Goal: Transaction & Acquisition: Purchase product/service

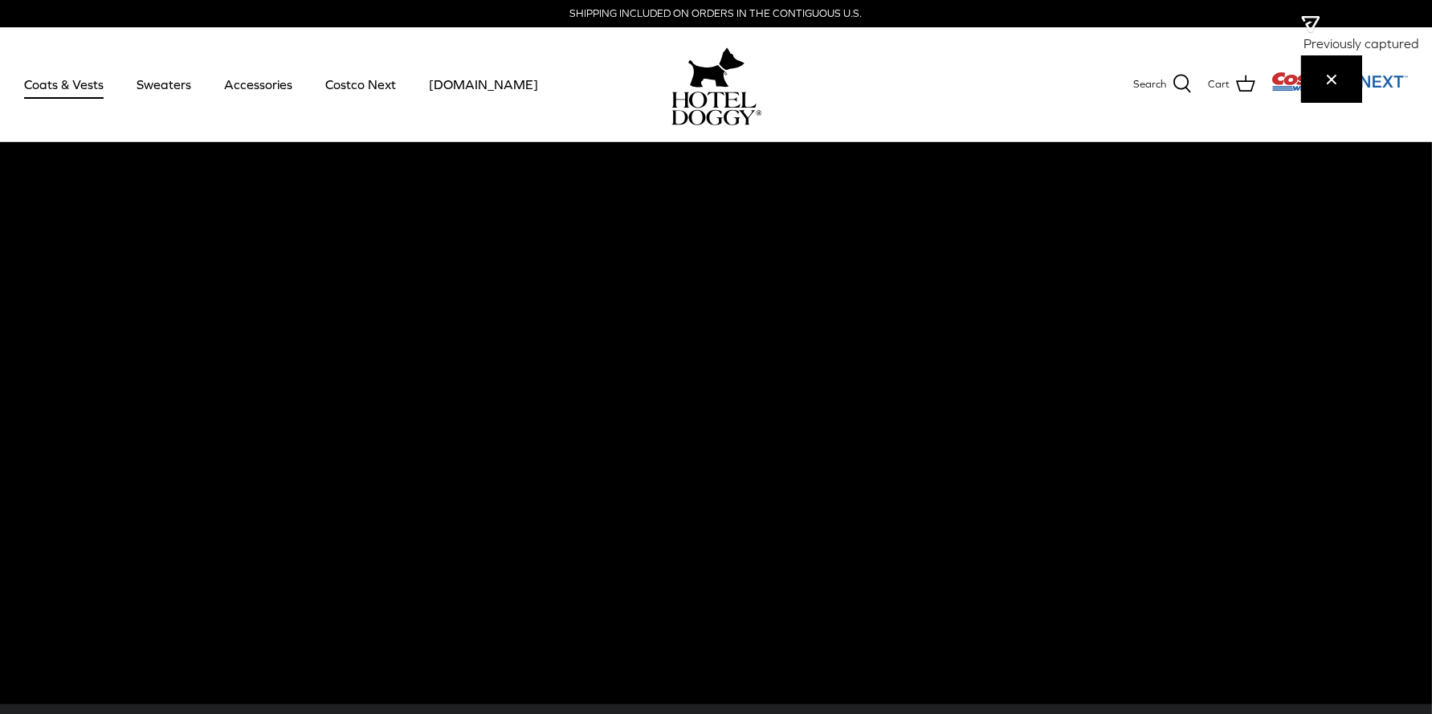
click at [98, 84] on link "Coats & Vests" at bounding box center [64, 84] width 108 height 55
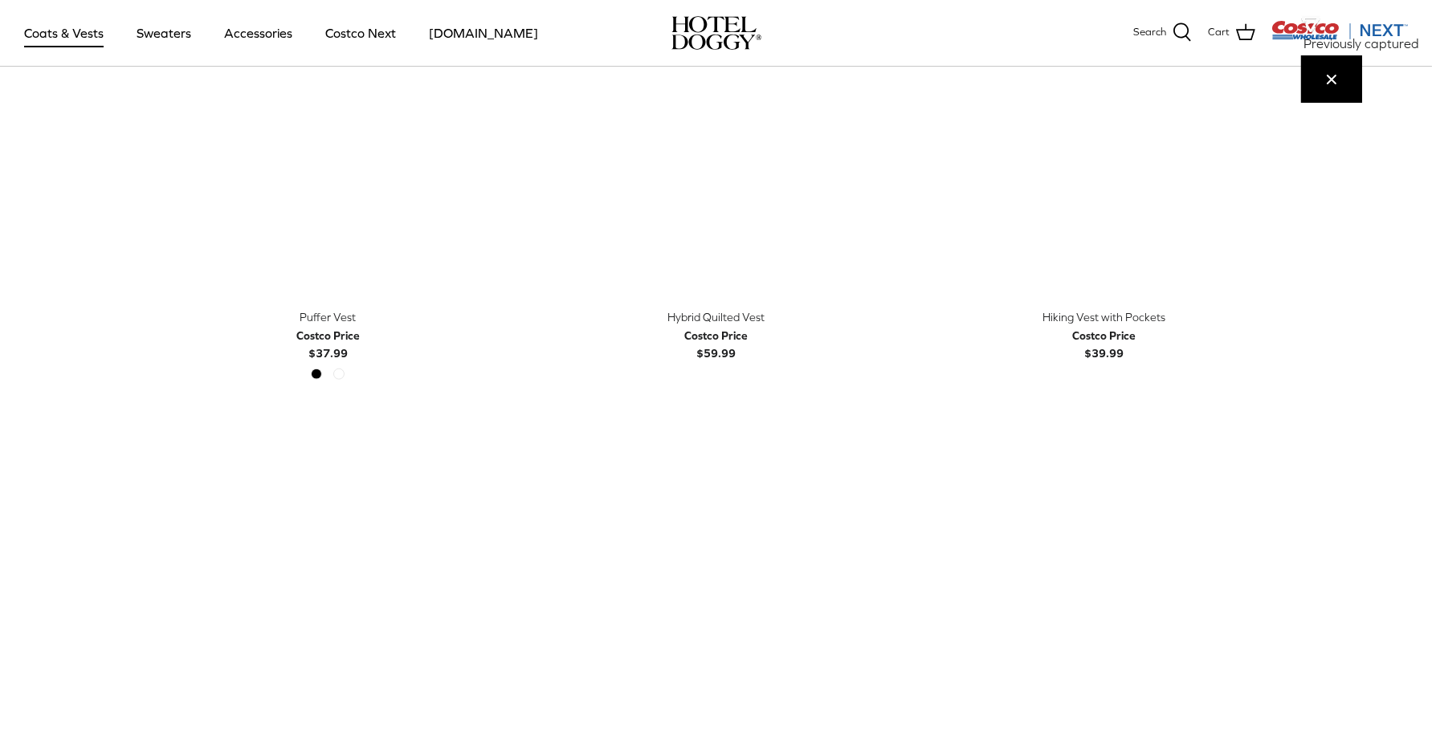
scroll to position [2932, 0]
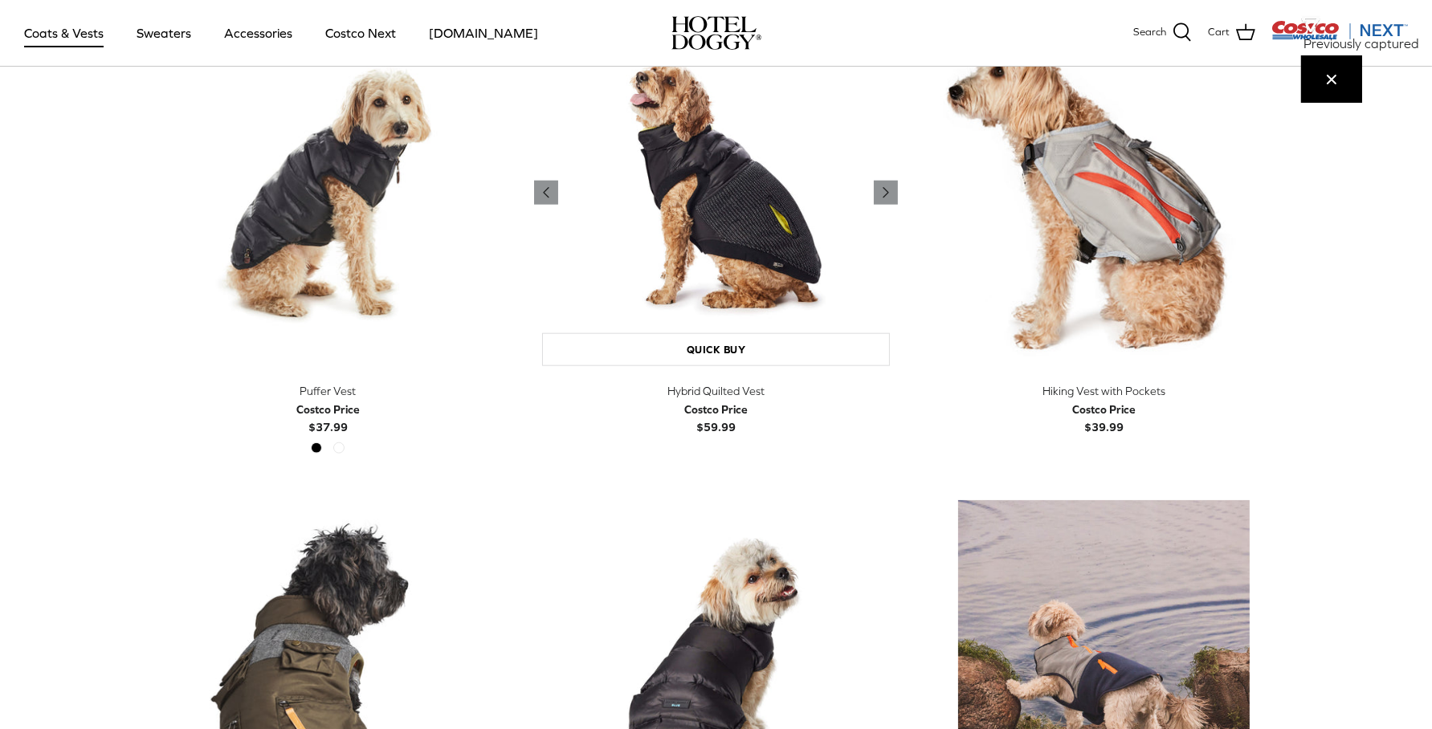
click at [695, 262] on img "Hybrid Quilted Vest" at bounding box center [716, 192] width 364 height 364
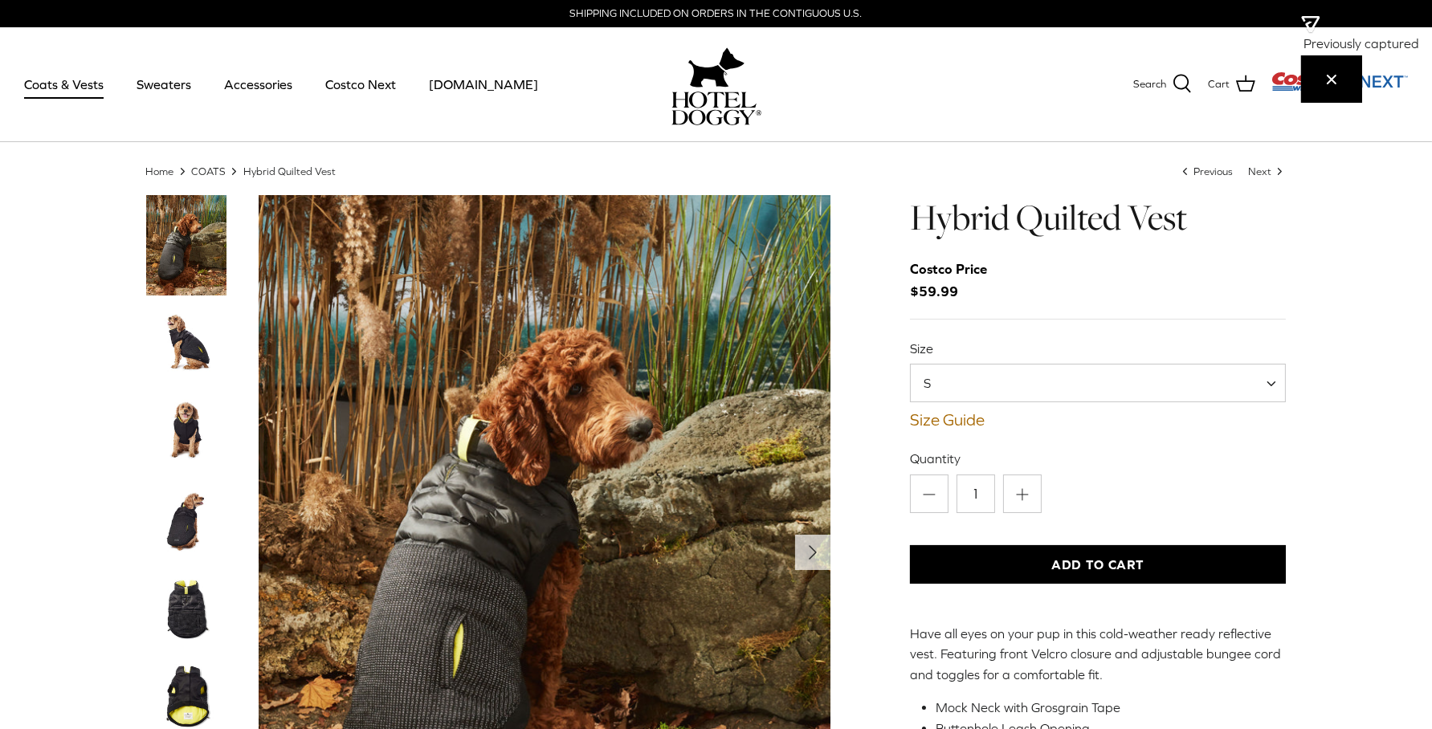
click at [187, 520] on img "Thumbnail Link" at bounding box center [186, 520] width 80 height 80
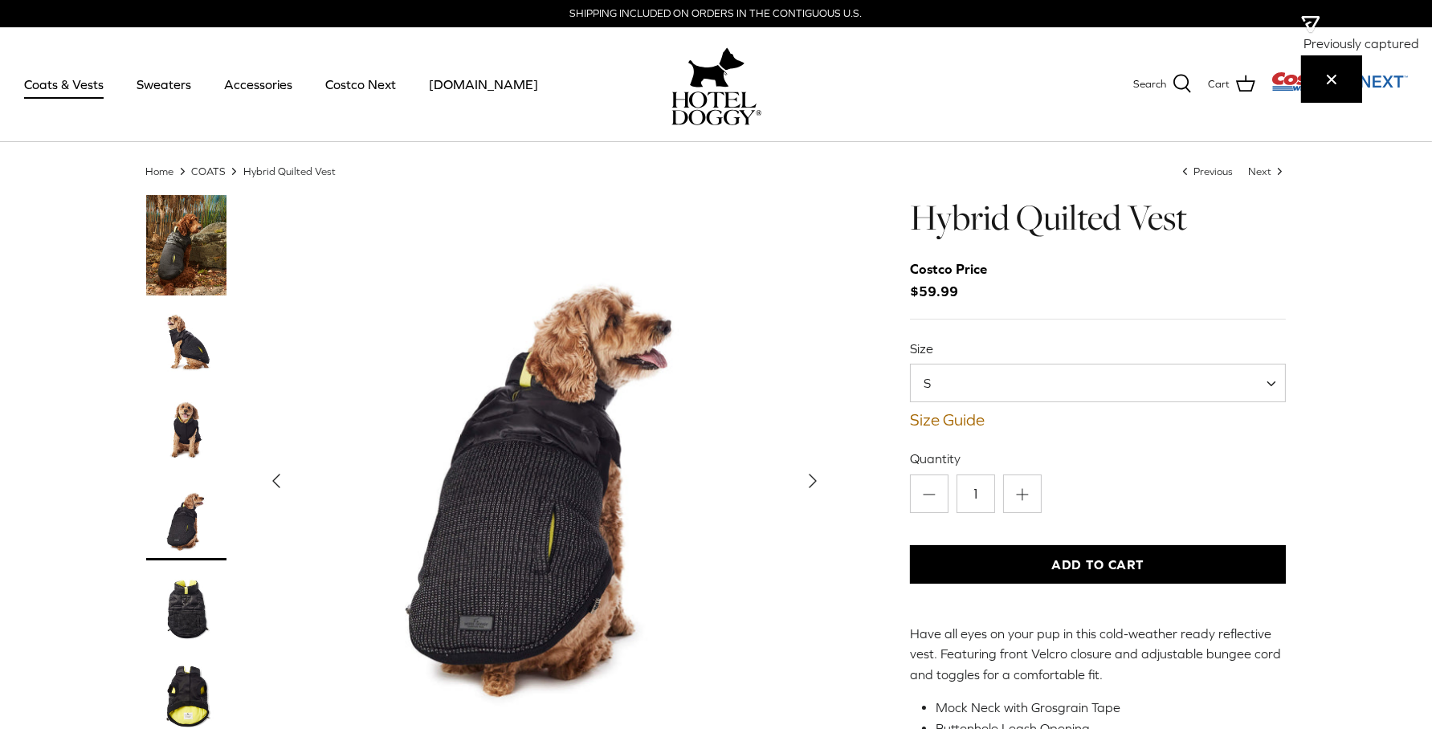
click at [206, 608] on img "Thumbnail Link" at bounding box center [186, 609] width 80 height 80
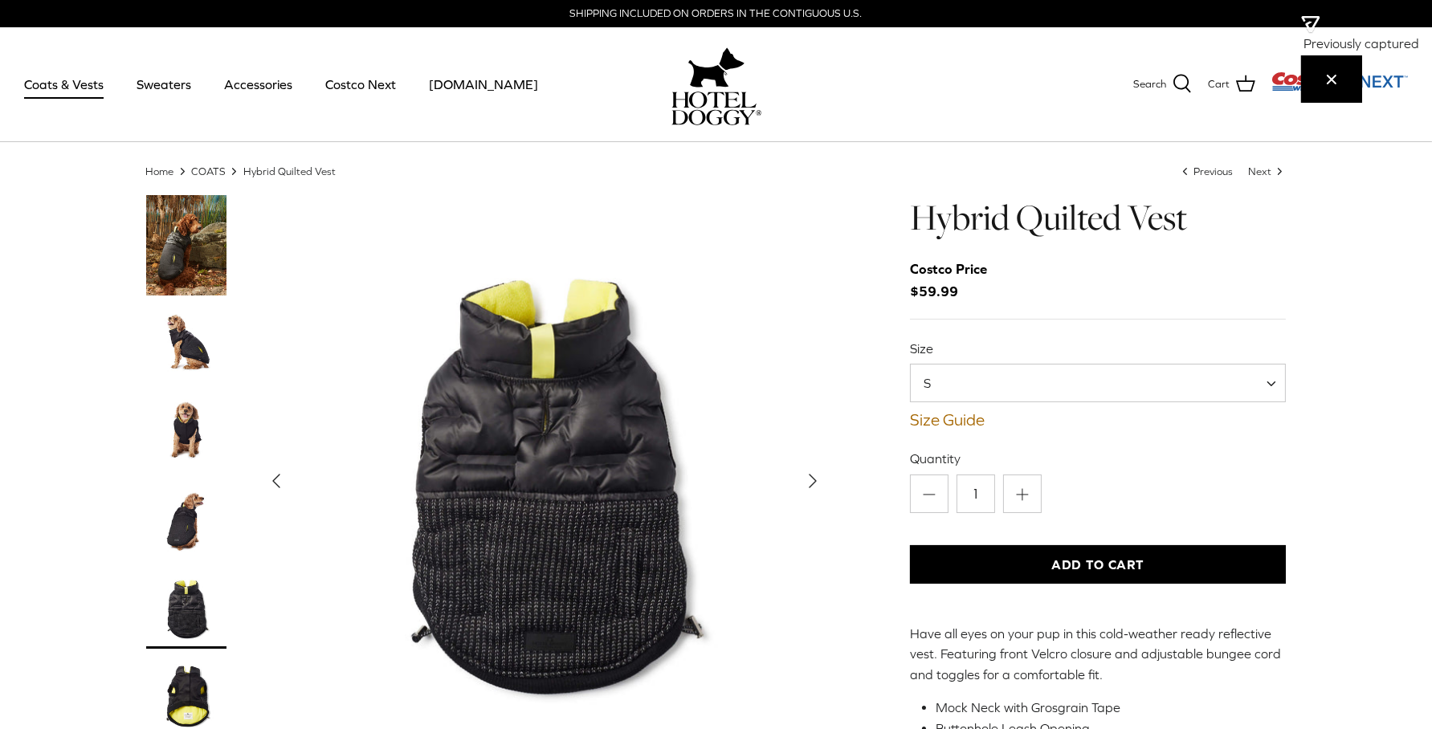
click at [196, 347] on img "Thumbnail Link" at bounding box center [186, 344] width 80 height 80
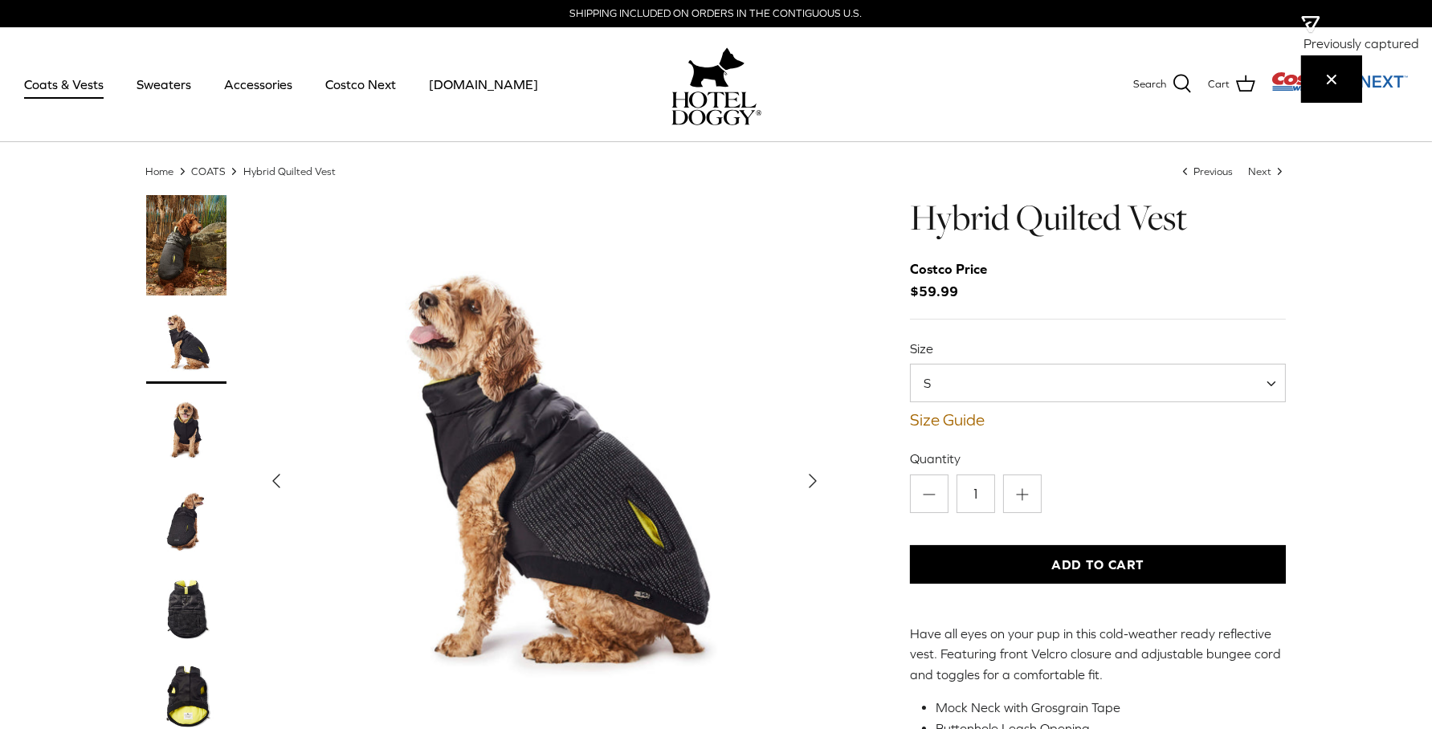
click at [196, 435] on img "Thumbnail Link" at bounding box center [186, 432] width 80 height 80
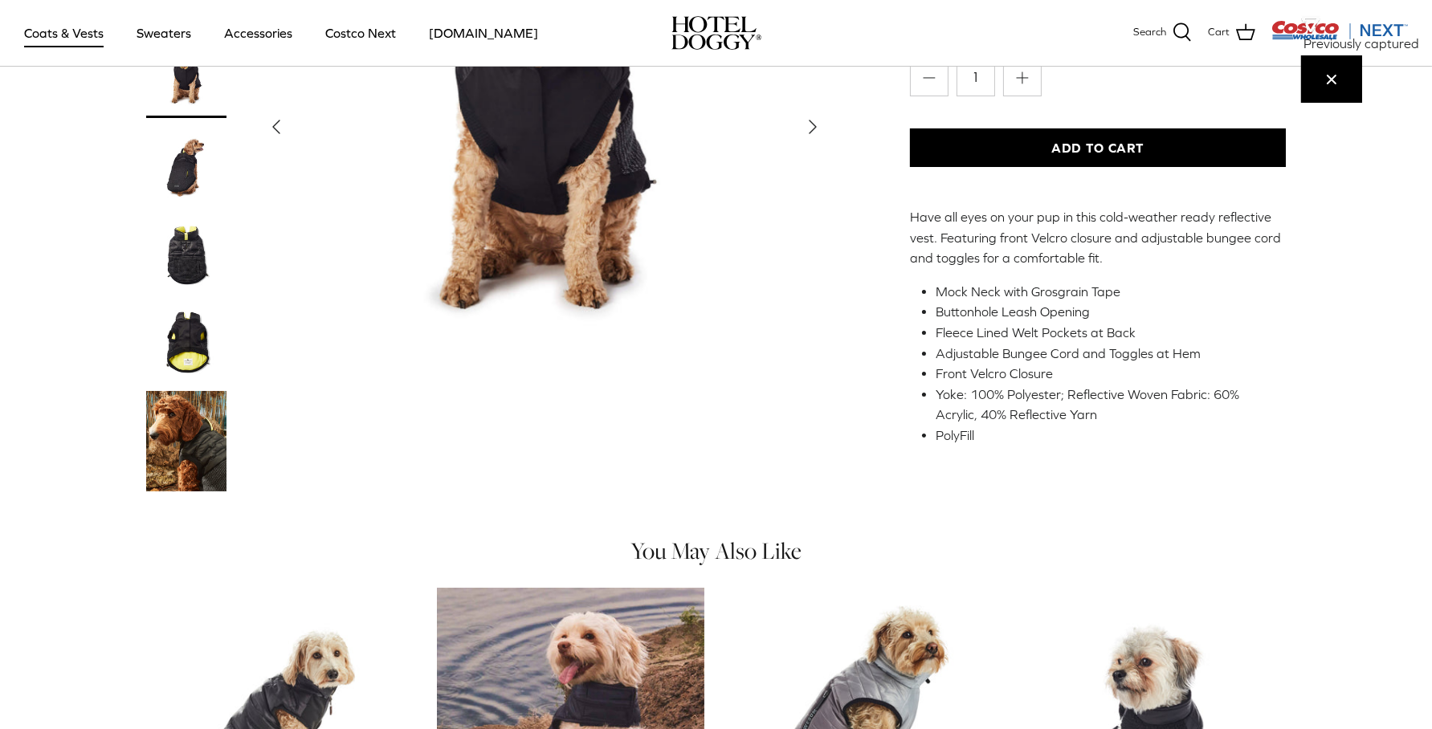
scroll to position [300, 0]
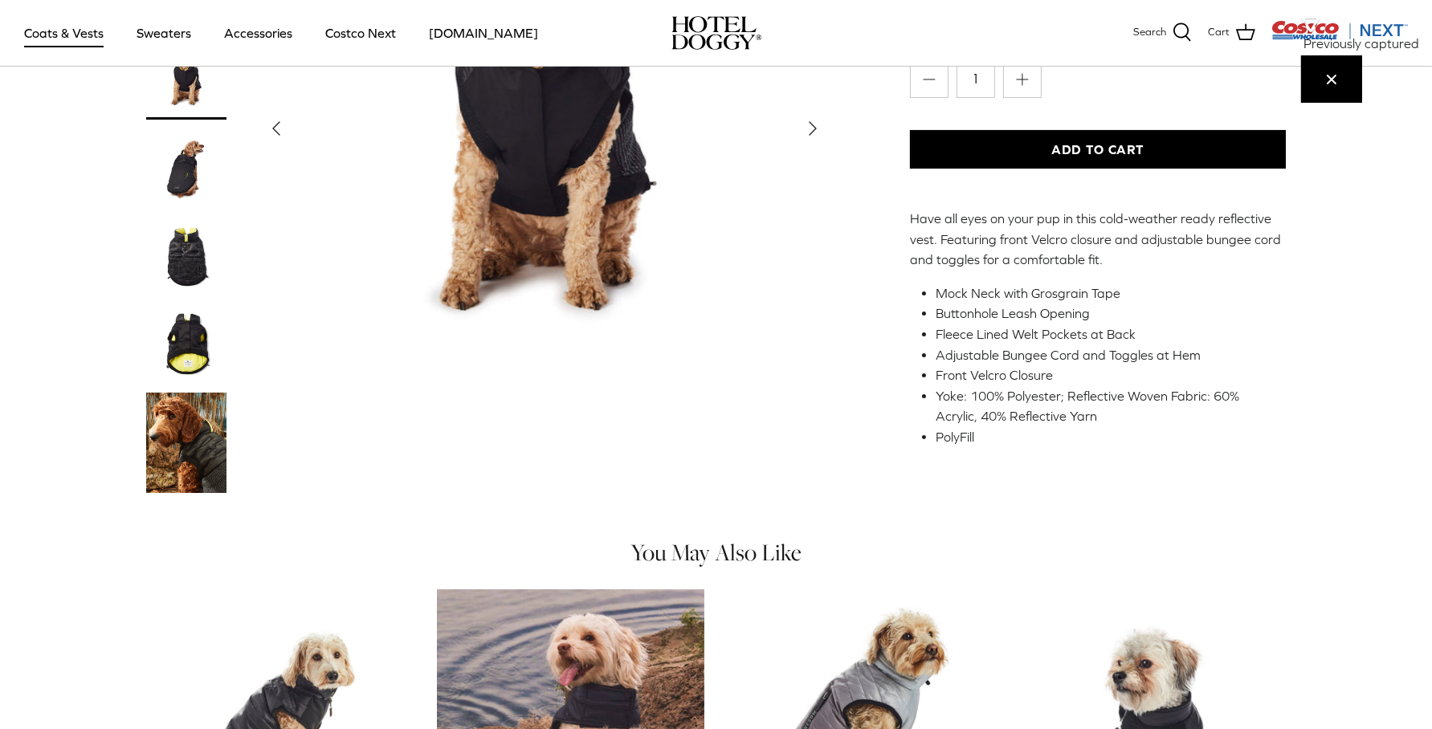
click at [179, 467] on img "Thumbnail Link" at bounding box center [186, 442] width 80 height 100
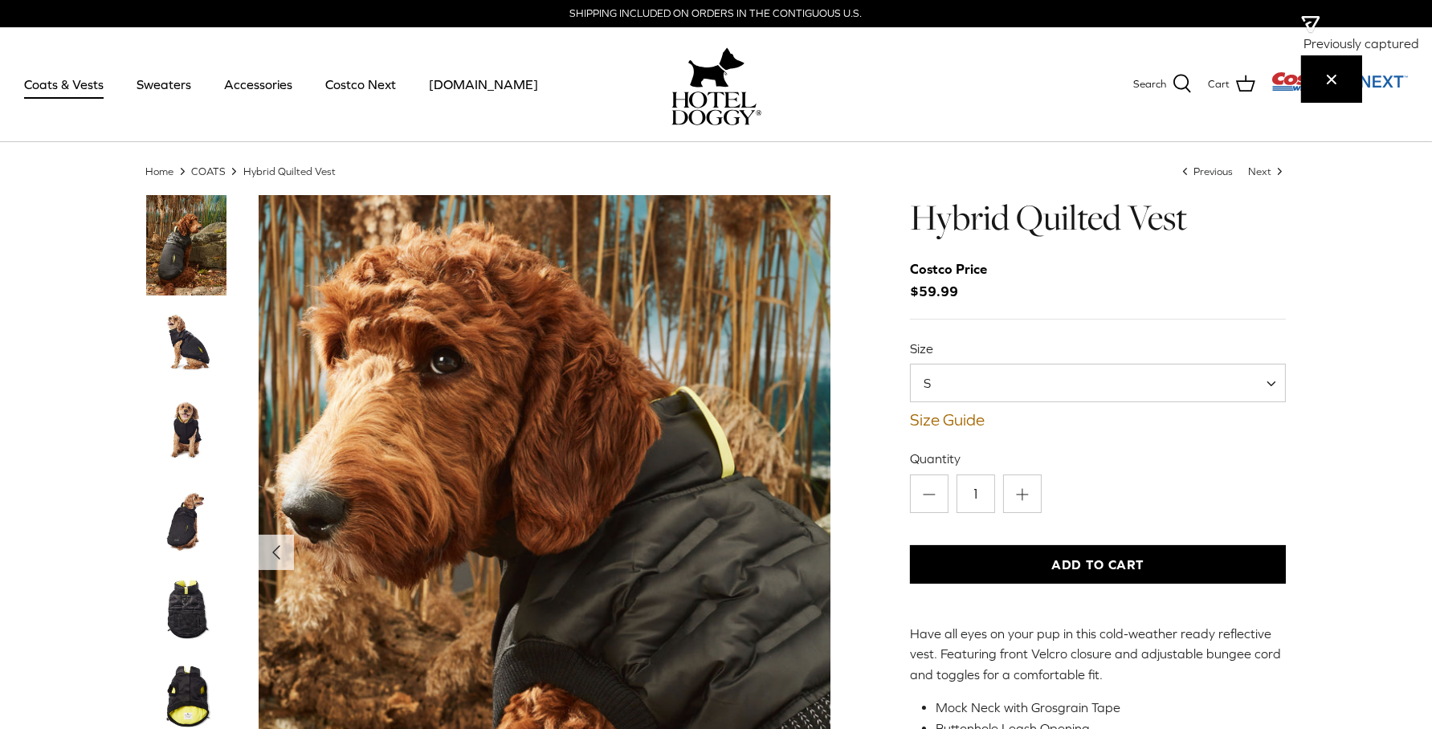
scroll to position [200, 0]
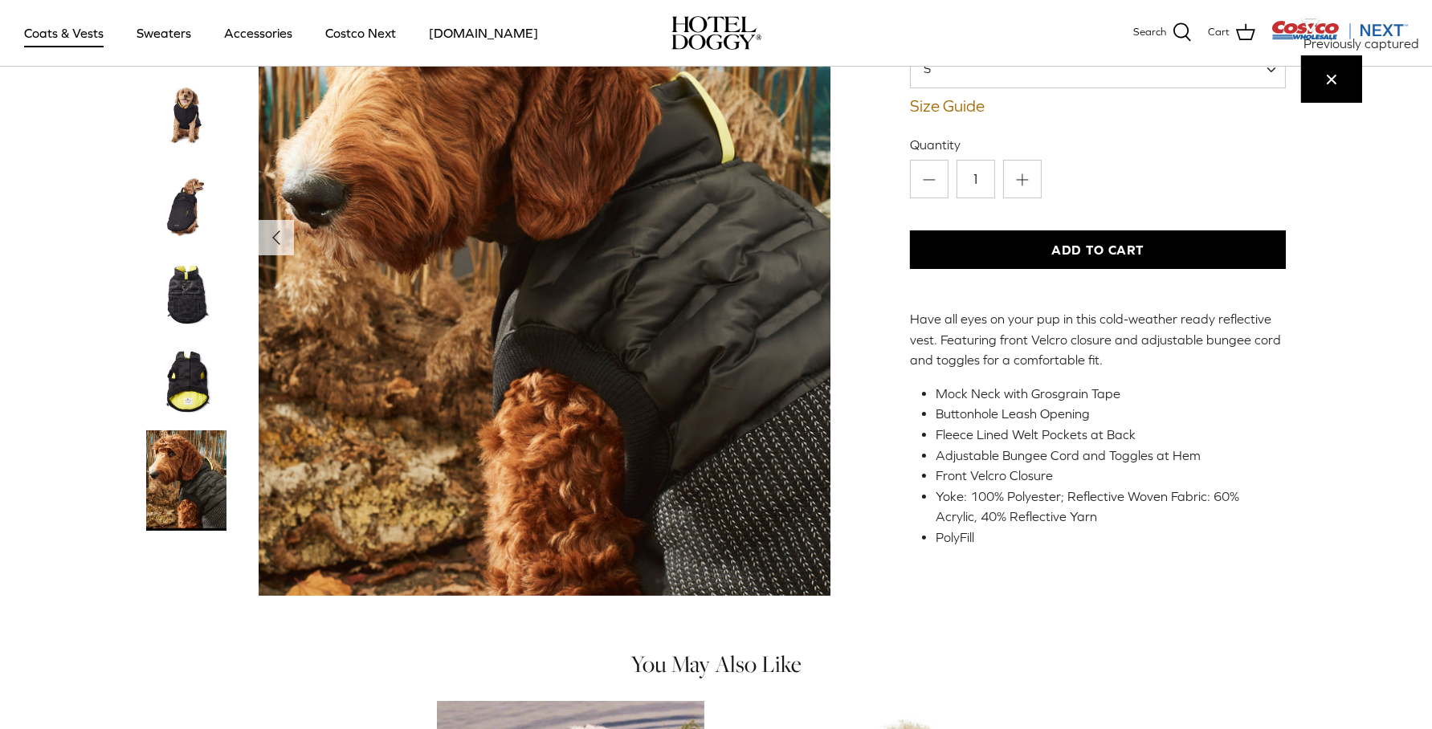
click at [183, 384] on img "Thumbnail Link" at bounding box center [186, 382] width 80 height 80
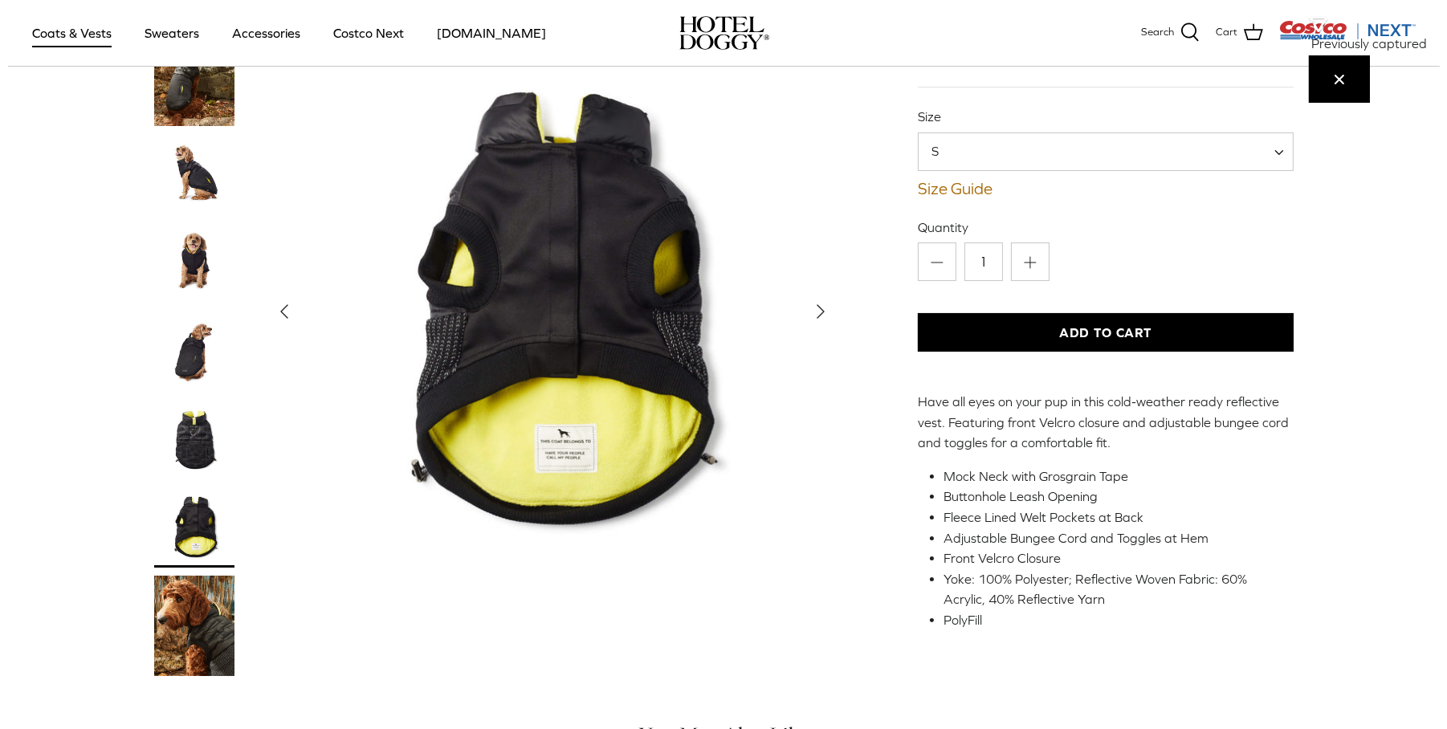
scroll to position [0, 0]
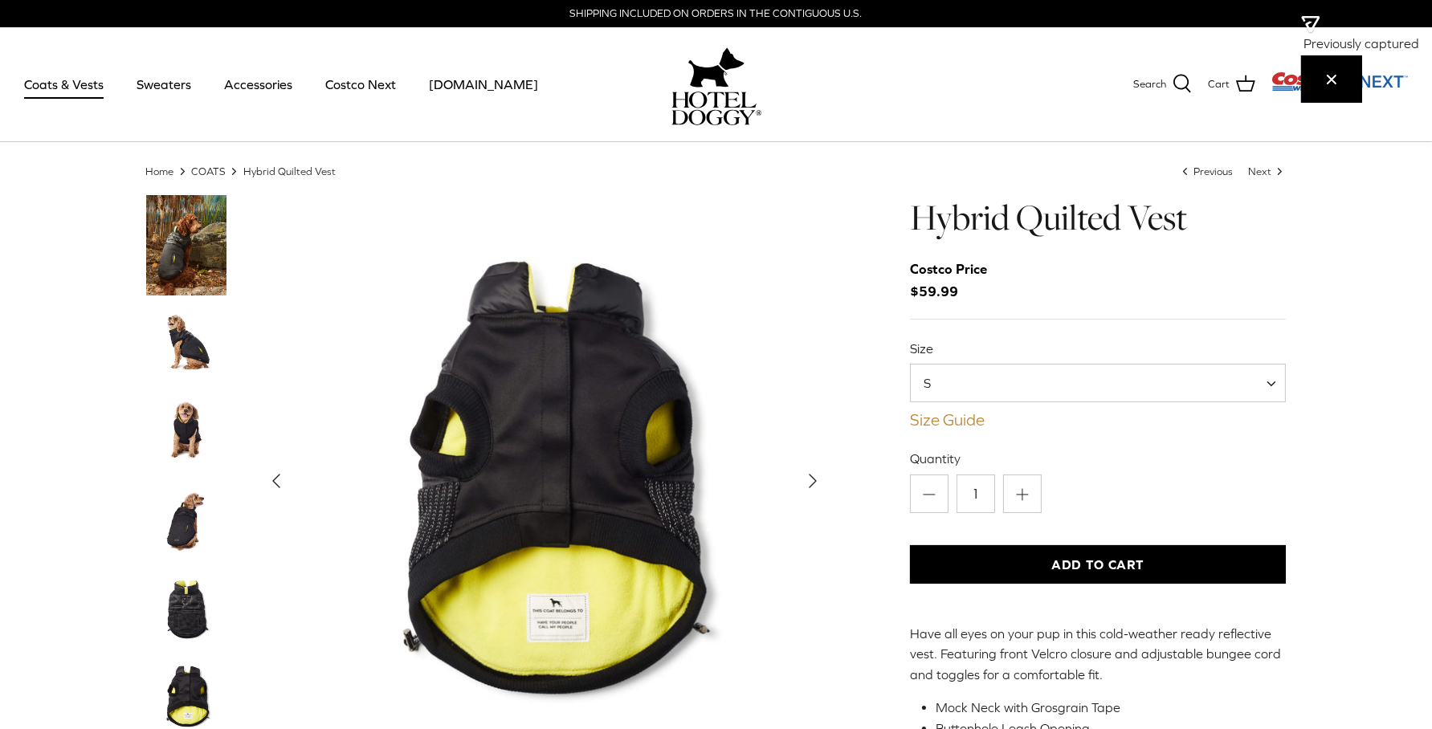
click at [940, 418] on link "Size Guide" at bounding box center [1098, 419] width 377 height 19
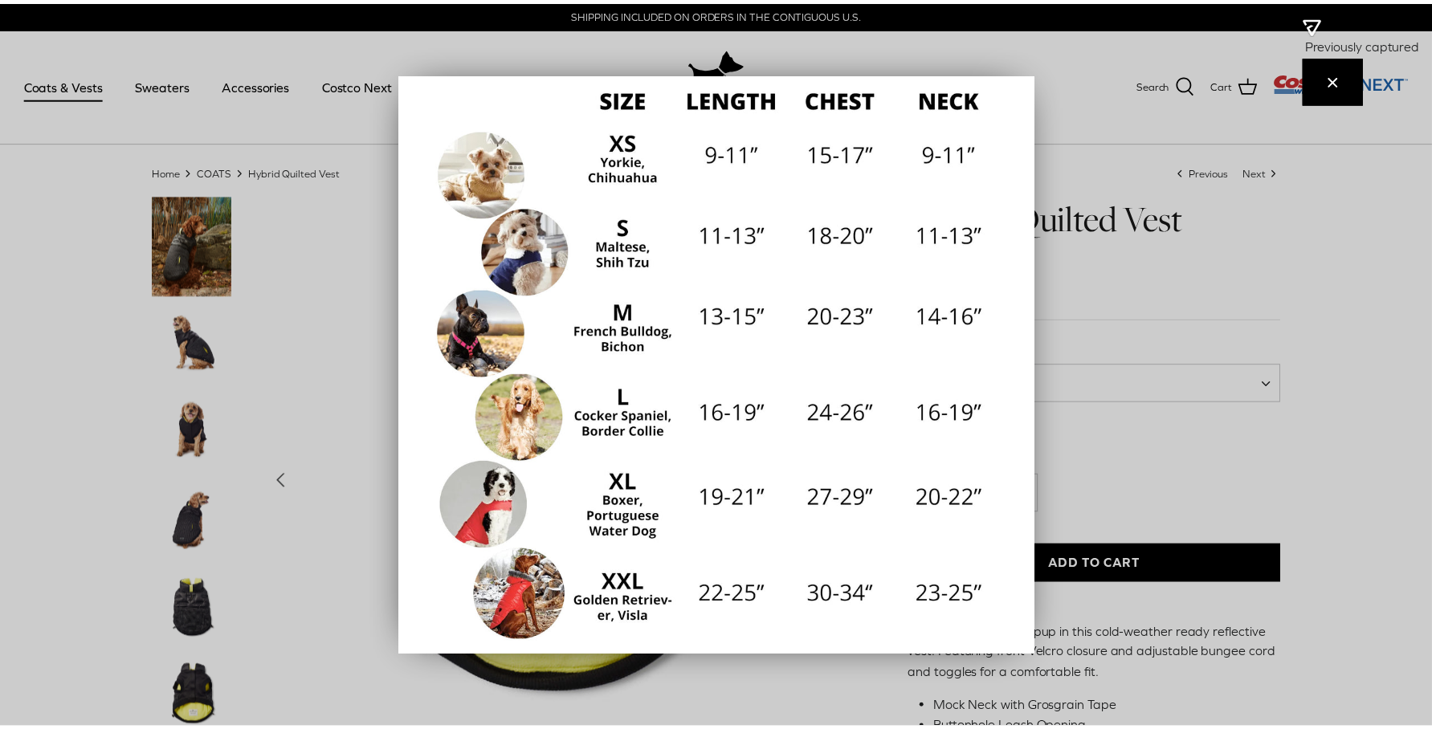
scroll to position [222, 0]
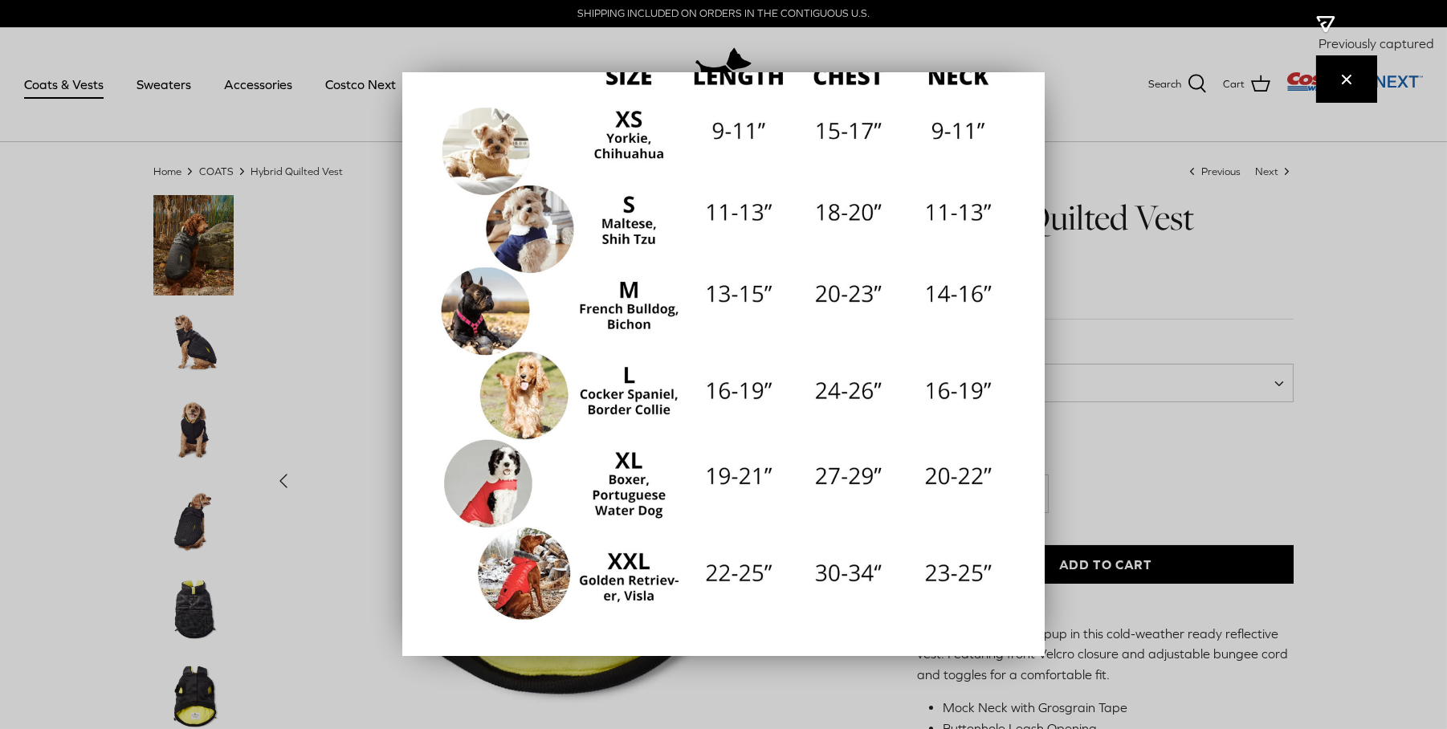
click at [1311, 456] on div at bounding box center [723, 364] width 1447 height 729
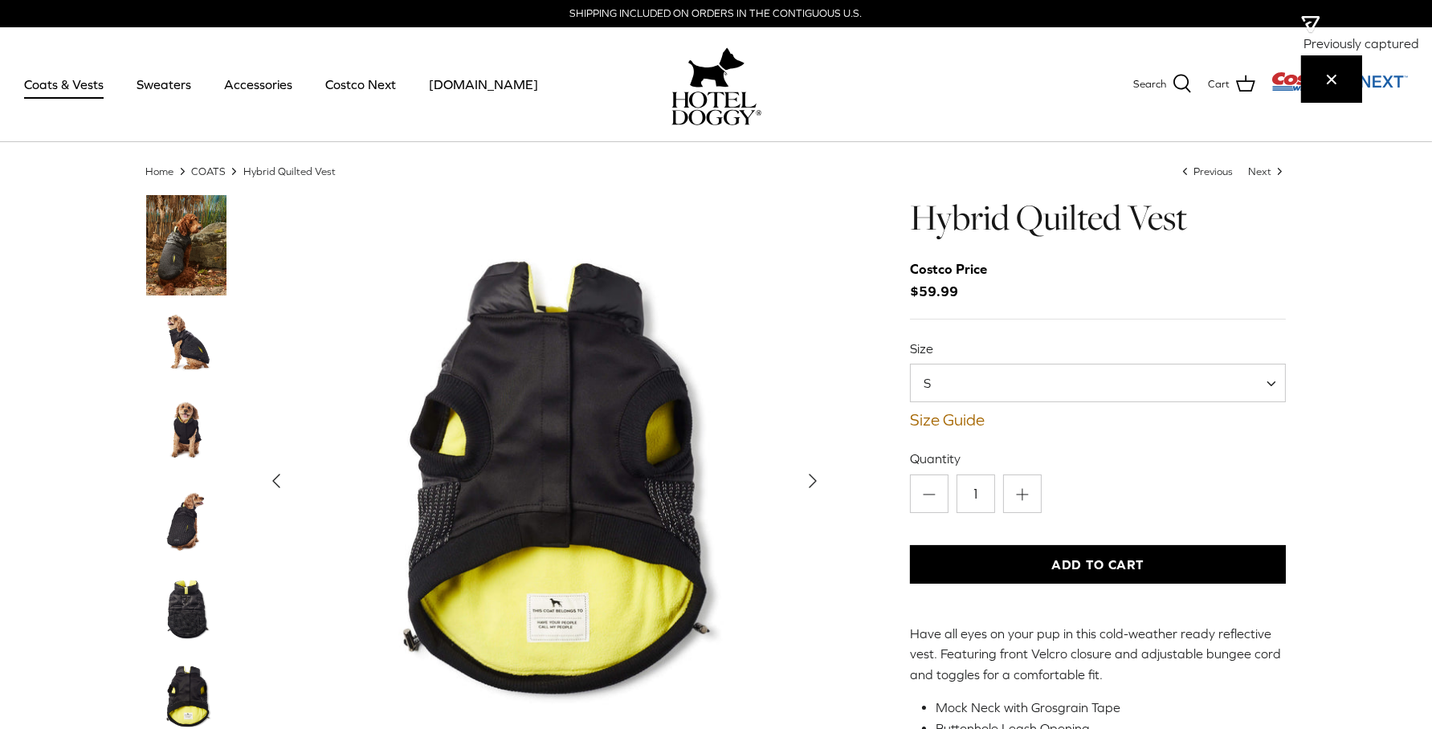
click at [1015, 380] on span "S" at bounding box center [1098, 383] width 377 height 39
select select "XL"
click at [931, 414] on link "Size Guide" at bounding box center [1098, 419] width 377 height 19
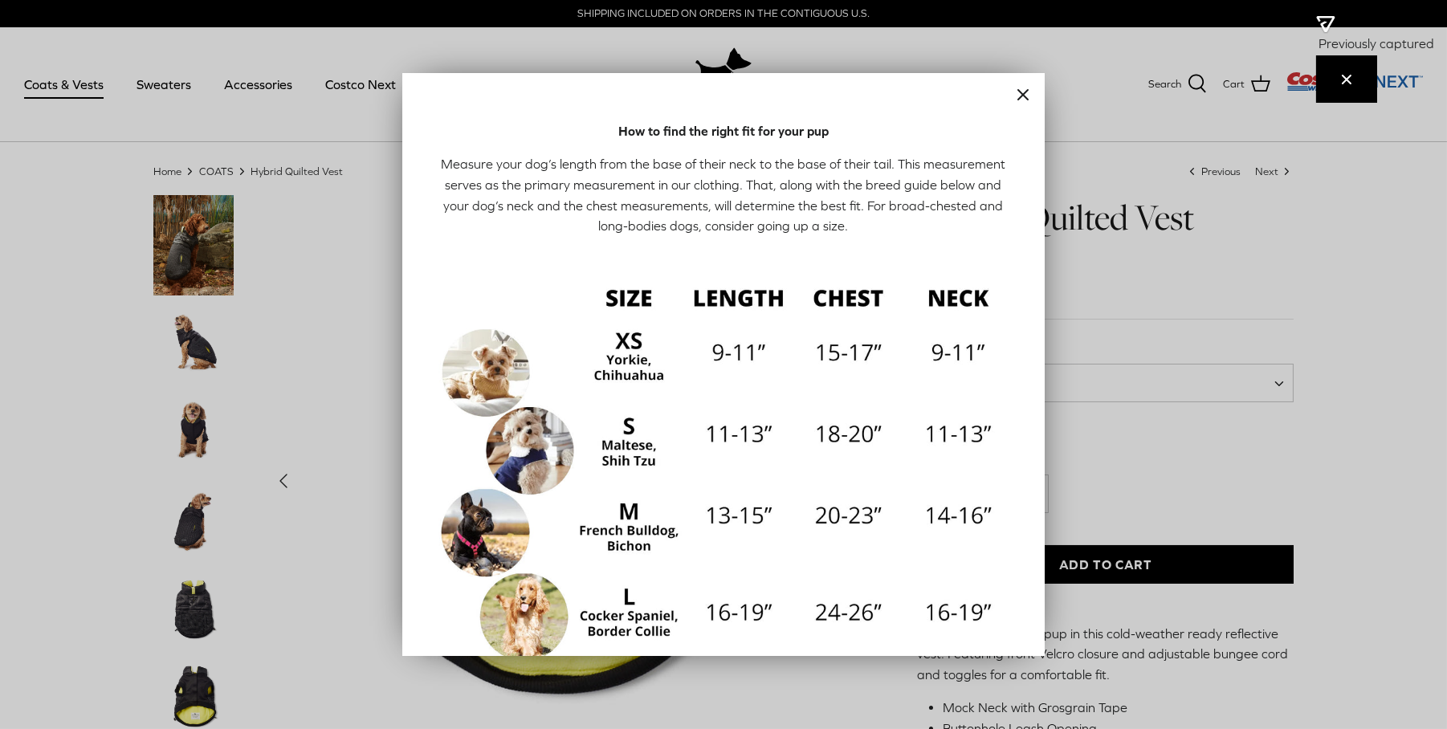
click at [1245, 511] on div at bounding box center [723, 364] width 1447 height 729
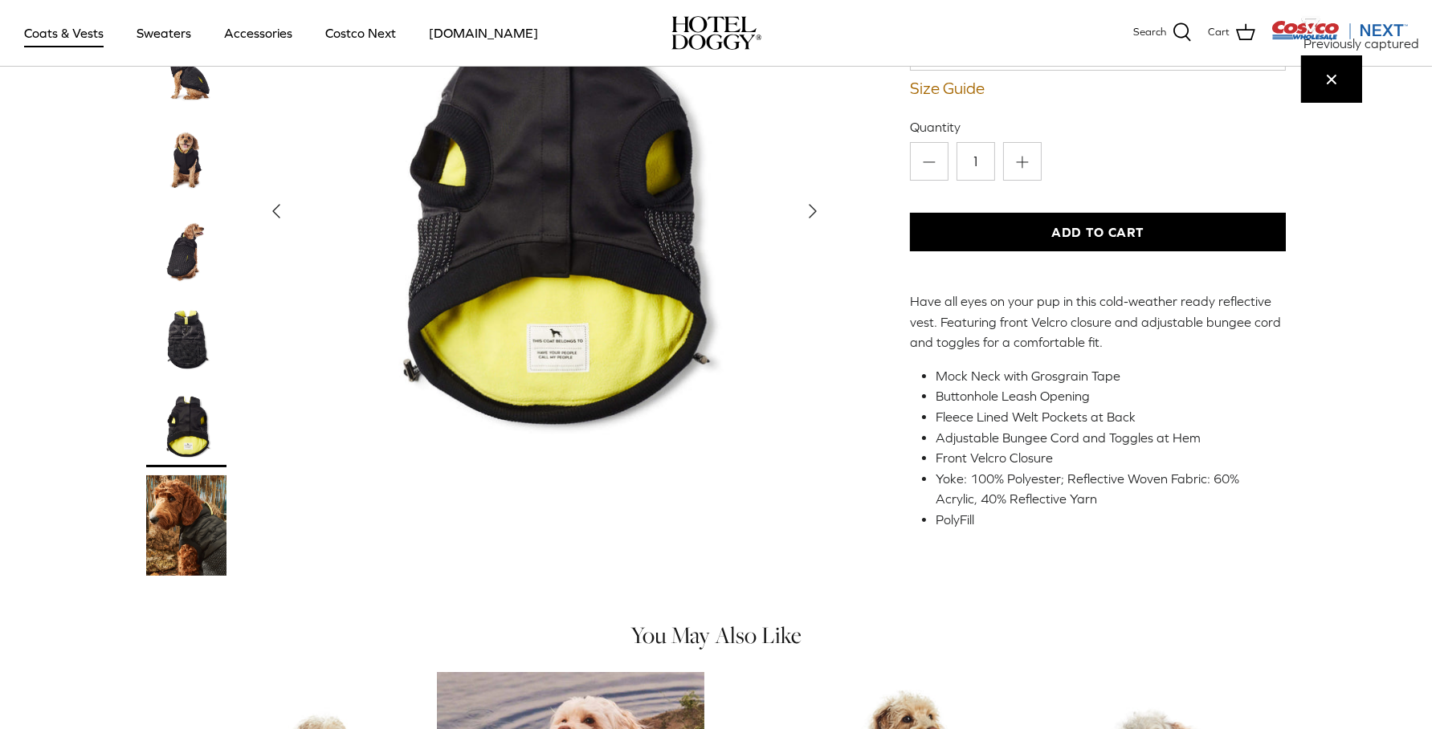
scroll to position [501, 0]
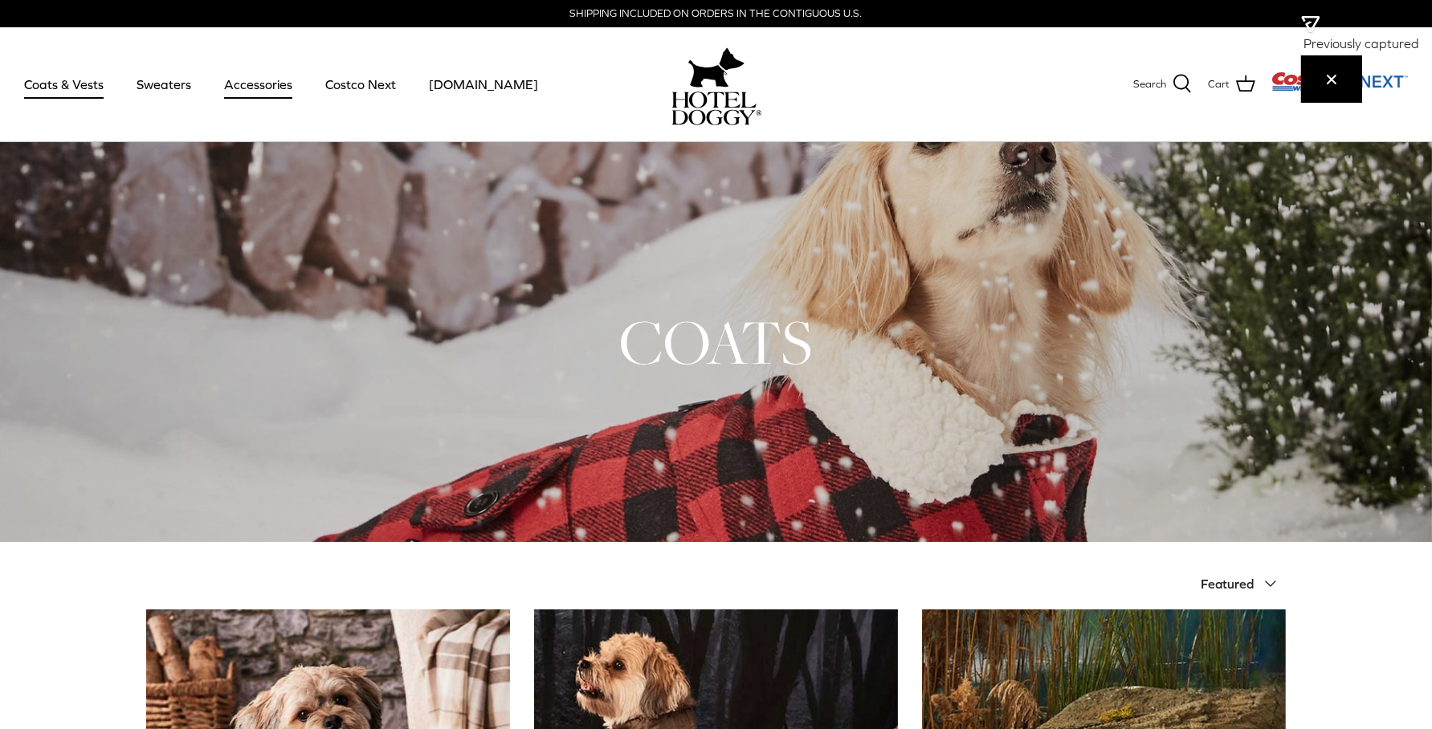
click at [265, 79] on link "Accessories" at bounding box center [258, 84] width 97 height 55
